Goal: Task Accomplishment & Management: Complete application form

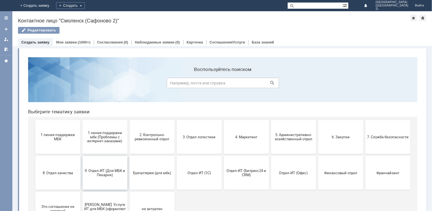
click at [112, 170] on span "9. Отдел-ИТ (Для МБК и Пекарни)" at bounding box center [105, 172] width 42 height 8
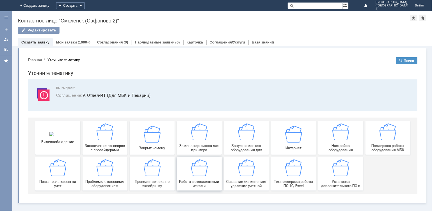
click at [196, 173] on img at bounding box center [199, 167] width 17 height 17
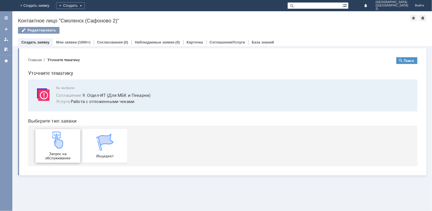
click at [63, 154] on span "Запрос на обслуживание" at bounding box center [58, 156] width 42 height 8
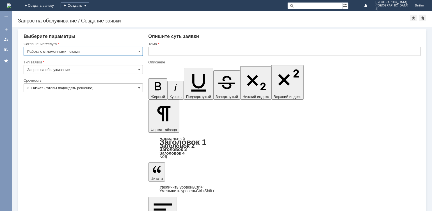
click at [176, 54] on input "text" at bounding box center [284, 51] width 272 height 9
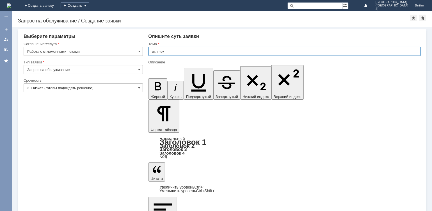
type input "отл чек"
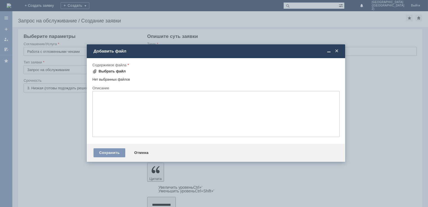
click at [111, 70] on div "Выбрать файл" at bounding box center [112, 71] width 27 height 4
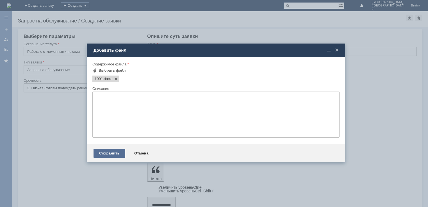
click at [117, 153] on div "Сохранить" at bounding box center [109, 153] width 32 height 9
